Goal: Check status: Check status

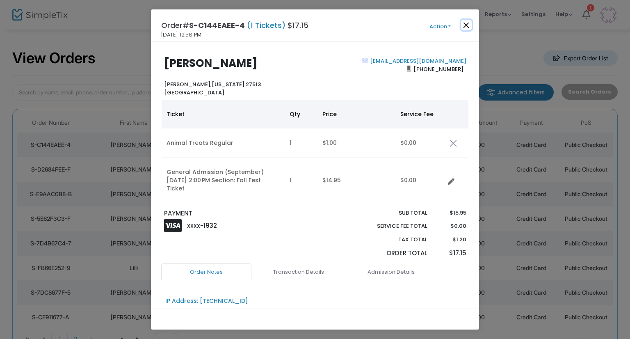
click at [462, 26] on button "Close" at bounding box center [466, 25] width 11 height 11
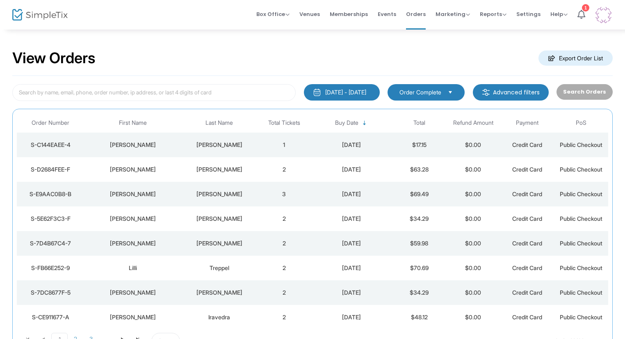
click at [168, 171] on div "[PERSON_NAME]" at bounding box center [133, 169] width 93 height 8
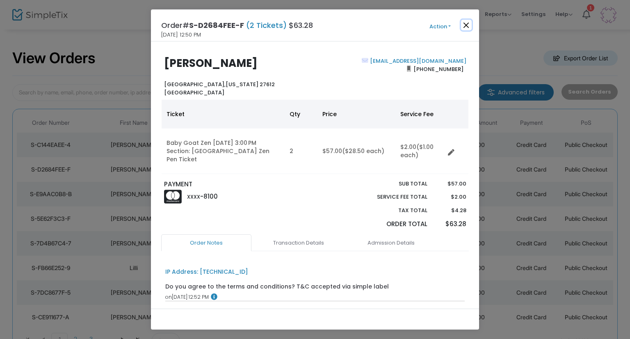
click at [469, 25] on button "Close" at bounding box center [466, 25] width 11 height 11
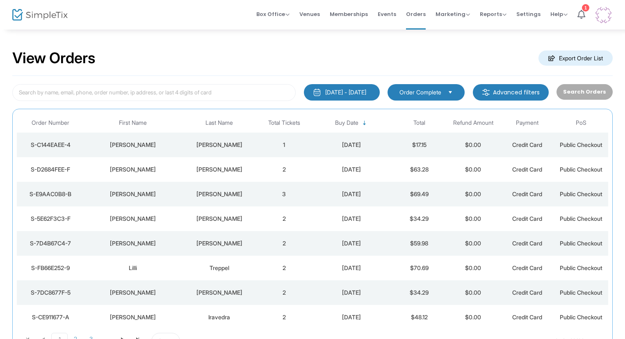
click at [233, 194] on div "[PERSON_NAME]" at bounding box center [219, 194] width 71 height 8
